Goal: Transaction & Acquisition: Purchase product/service

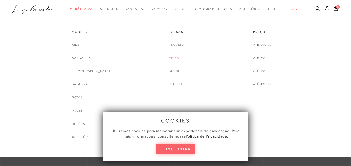
click at [174, 56] on link "Média" at bounding box center [173, 57] width 11 height 5
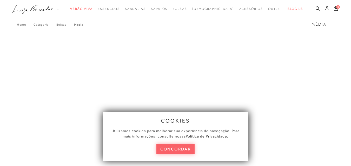
click at [167, 151] on button "concordar" at bounding box center [175, 149] width 38 height 11
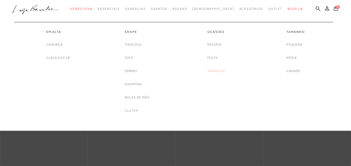
click at [219, 70] on link "Trabalho" at bounding box center [216, 71] width 18 height 5
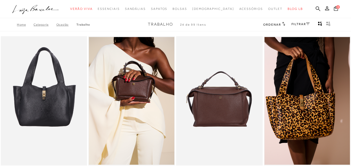
click at [272, 22] on h2 "Ordenar" at bounding box center [274, 24] width 22 height 5
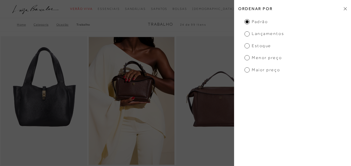
click at [247, 57] on span "Menor preço" at bounding box center [262, 58] width 37 height 6
